Goal: Transaction & Acquisition: Purchase product/service

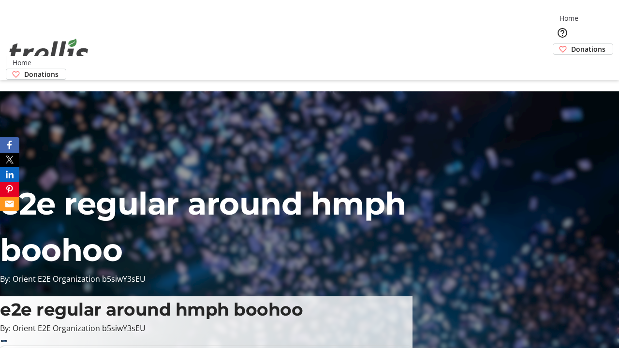
click at [571, 44] on span "Donations" at bounding box center [588, 49] width 34 height 10
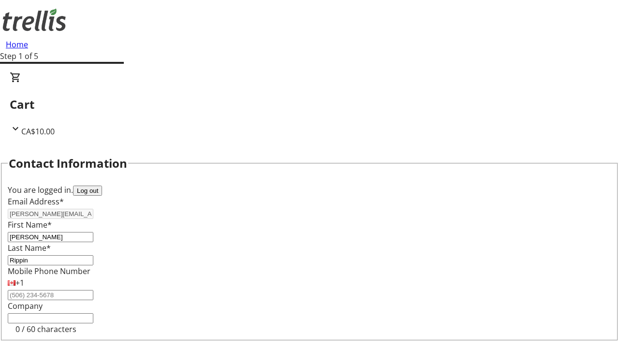
select select "BC"
select select "CA"
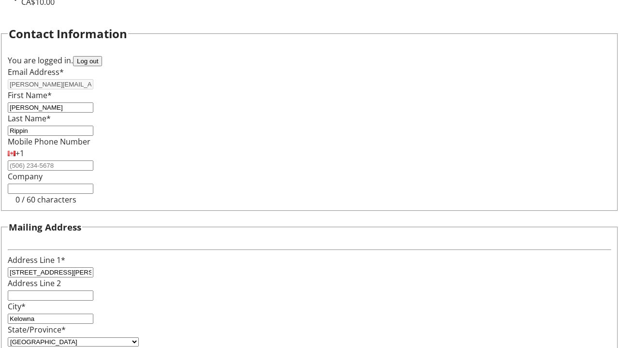
type input "V1Y 0C2"
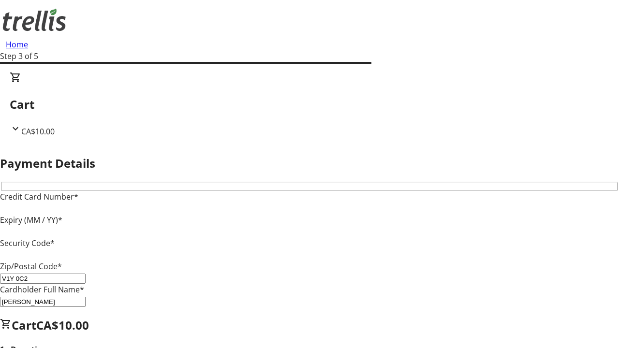
type input "V1Y 0C2"
